Goal: Navigation & Orientation: Find specific page/section

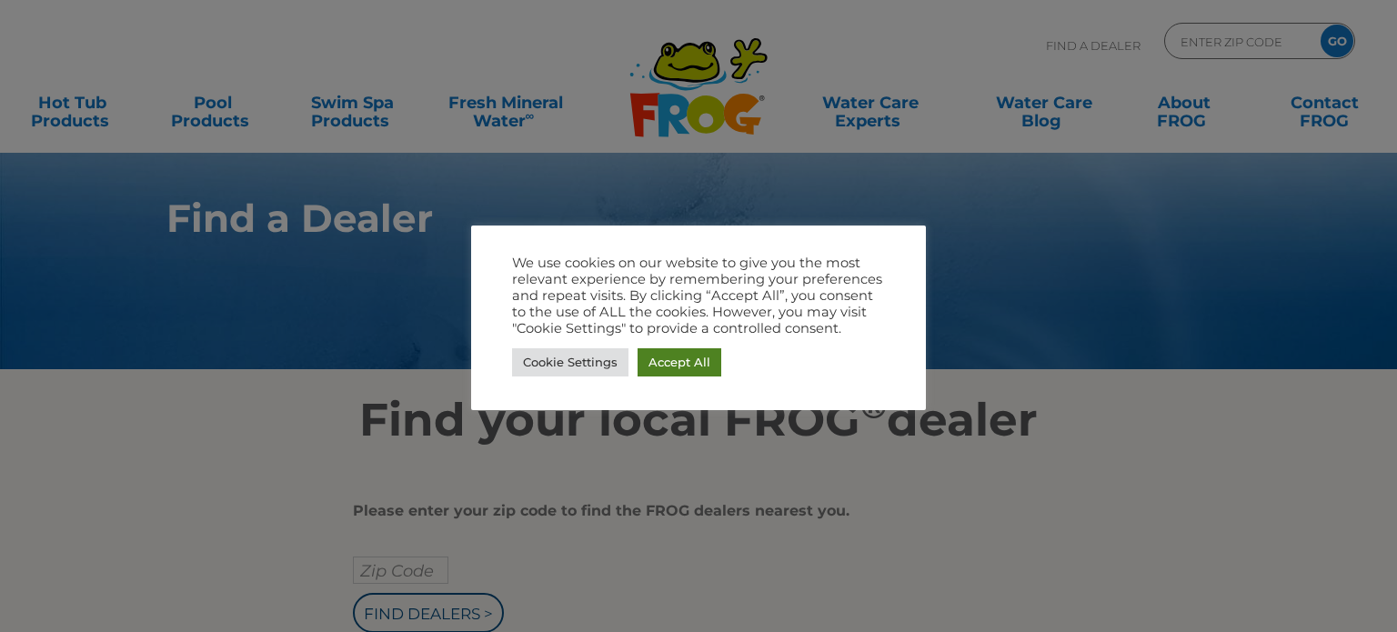
click at [676, 359] on link "Accept All" at bounding box center [679, 362] width 84 height 28
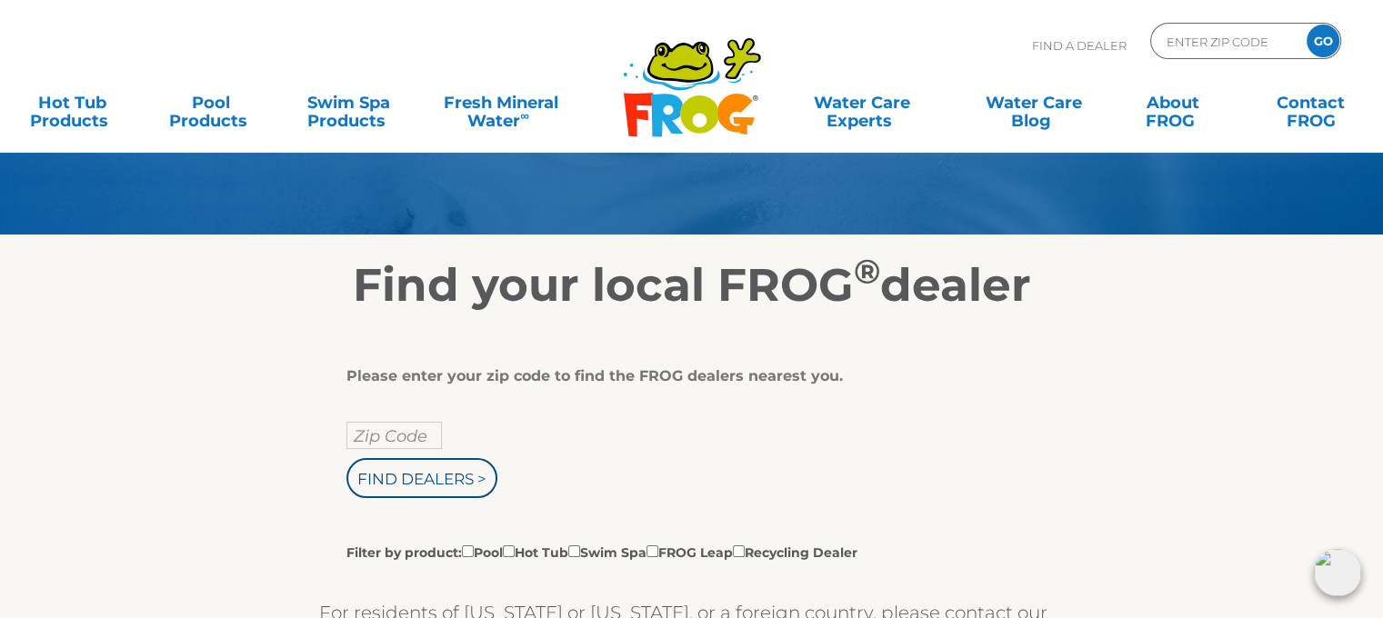
scroll to position [138, 0]
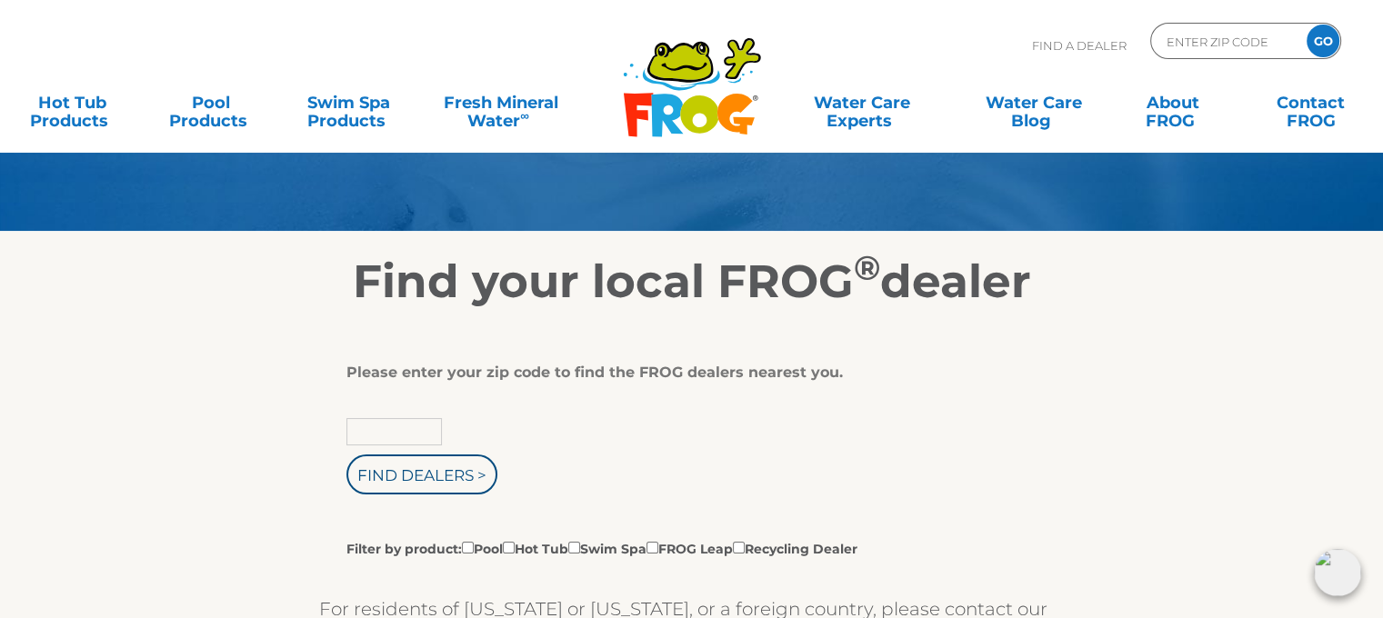
click at [368, 432] on input "text" at bounding box center [393, 431] width 95 height 27
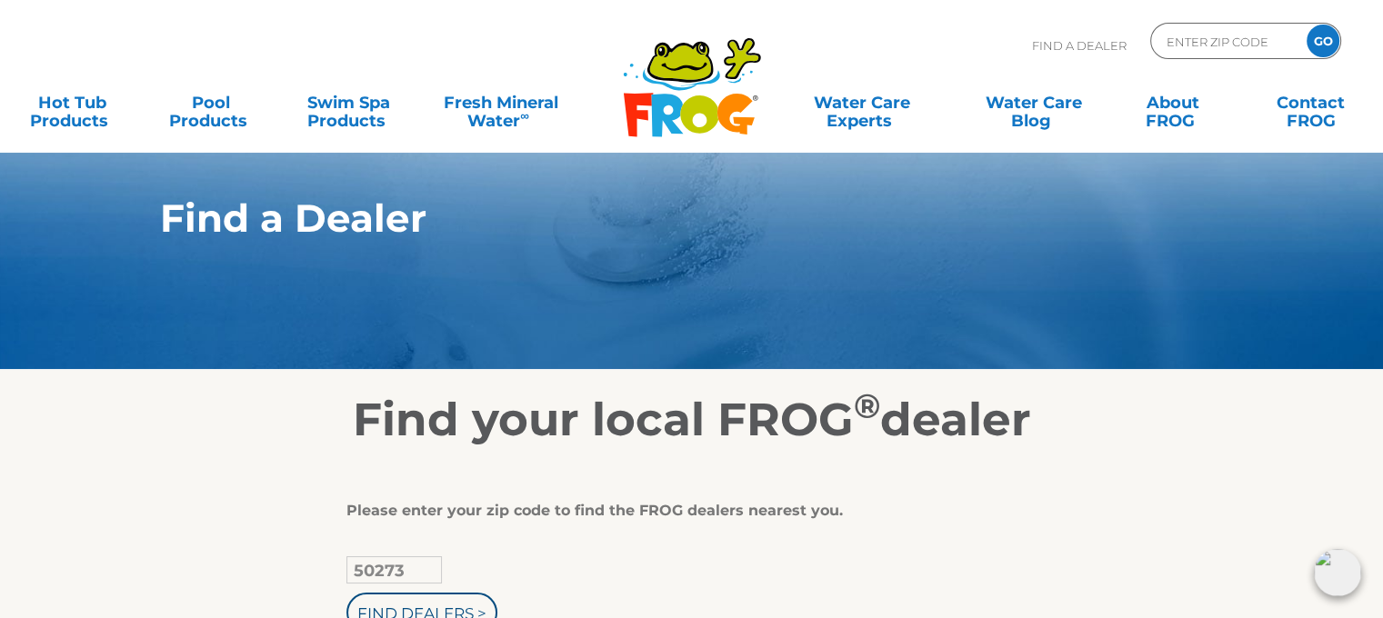
type input "50273"
click at [346, 593] on input "Find Dealers >" at bounding box center [421, 613] width 151 height 40
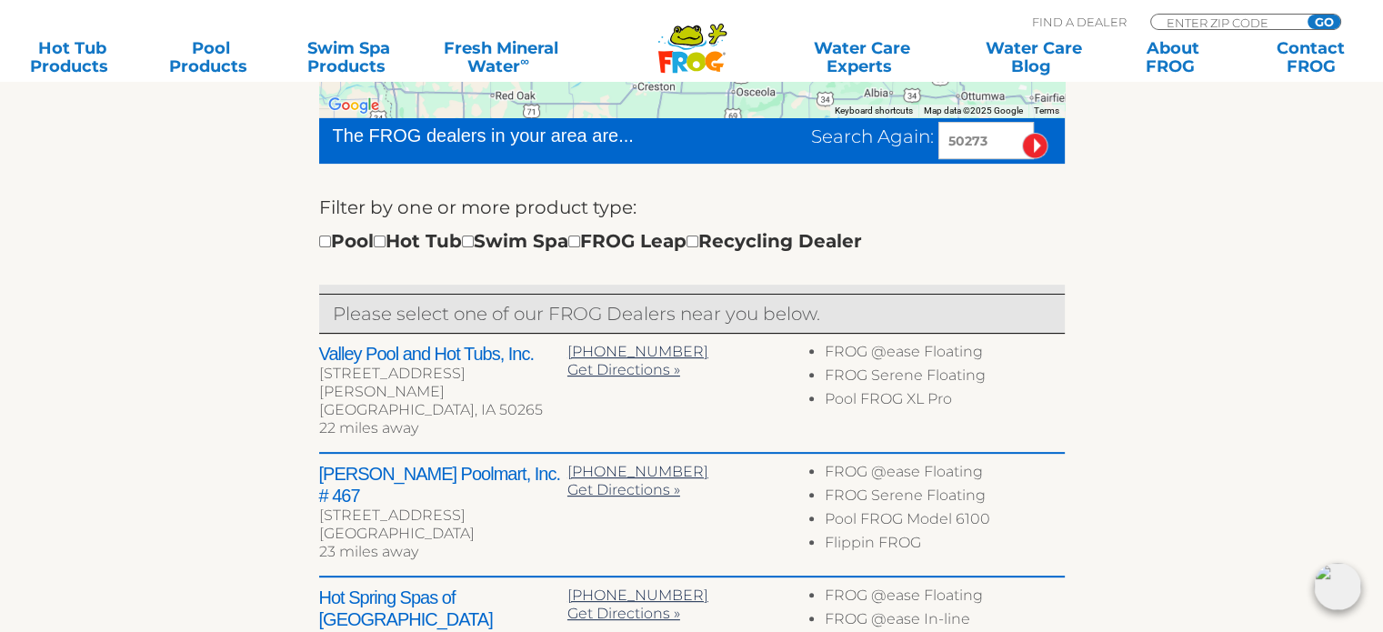
scroll to position [853, 0]
